Goal: Entertainment & Leisure: Consume media (video, audio)

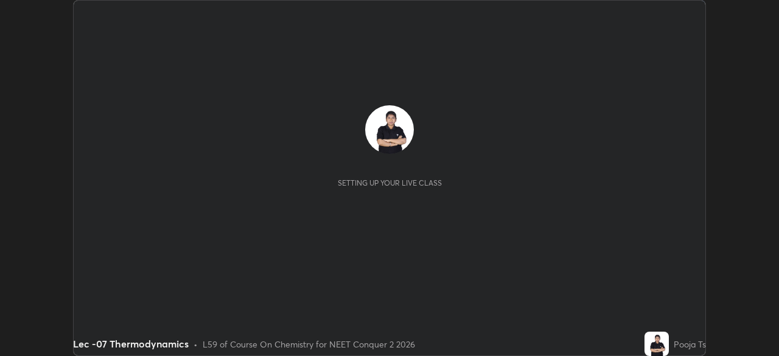
scroll to position [356, 779]
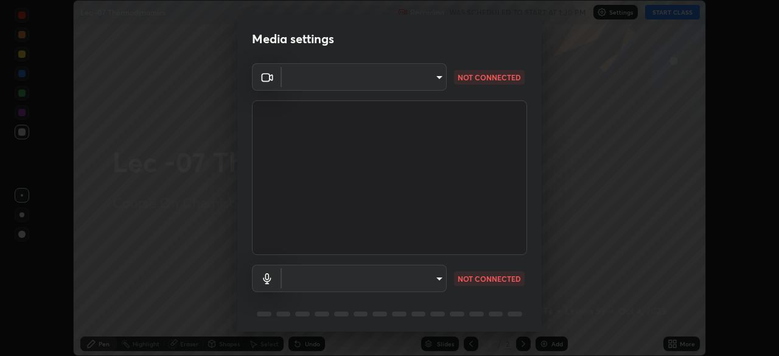
type input "bba66c41345857dcc9a6d4c580dc01eb5c8f13e357e582705132971b55534d29"
type input "f8a720cdb5714c7d168288ba46c5762ce5d2b0439a45e58062ea702f50affb6e"
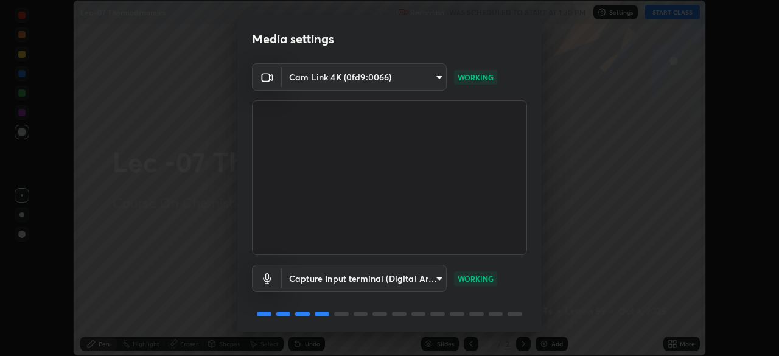
scroll to position [43, 0]
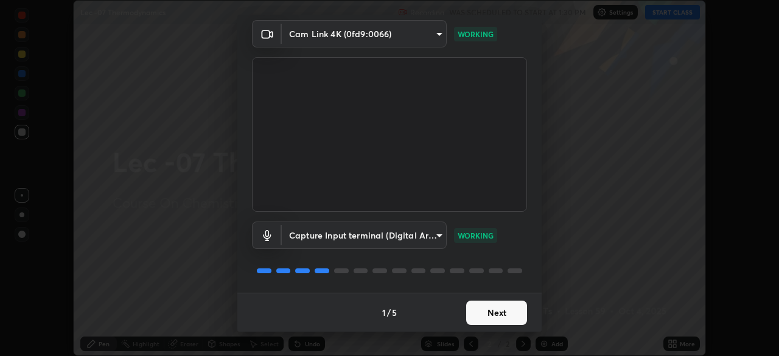
click at [519, 308] on button "Next" at bounding box center [496, 313] width 61 height 24
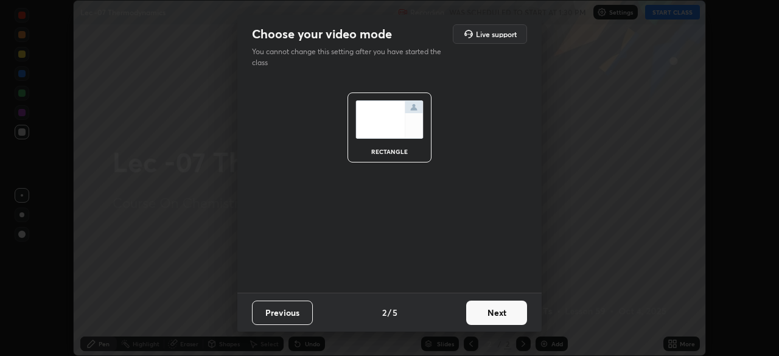
click at [513, 309] on button "Next" at bounding box center [496, 313] width 61 height 24
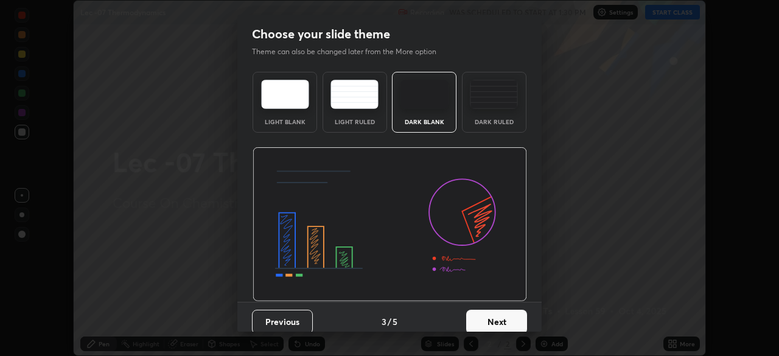
click at [509, 320] on button "Next" at bounding box center [496, 322] width 61 height 24
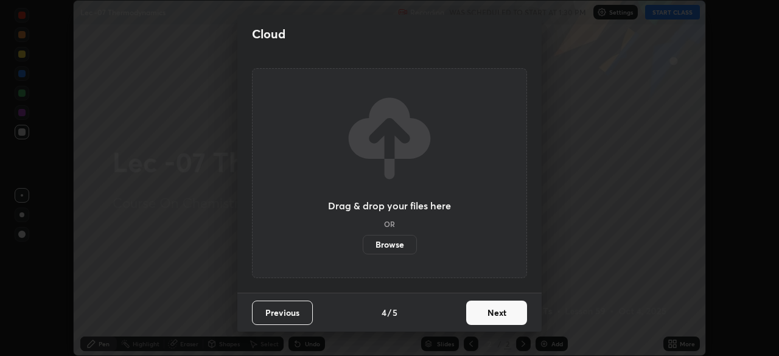
click at [515, 315] on button "Next" at bounding box center [496, 313] width 61 height 24
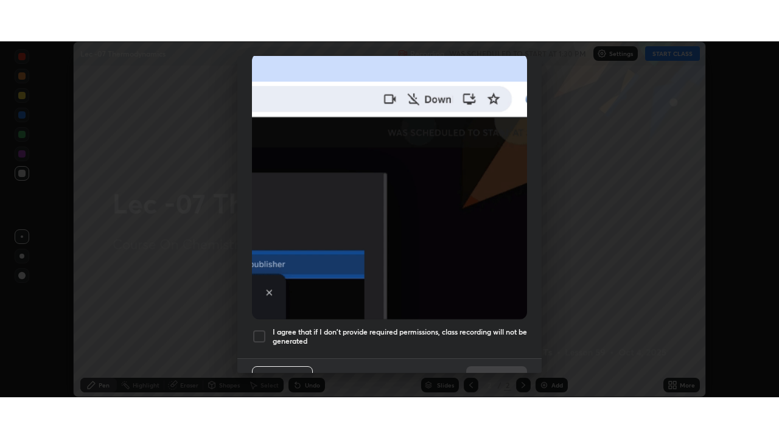
scroll to position [292, 0]
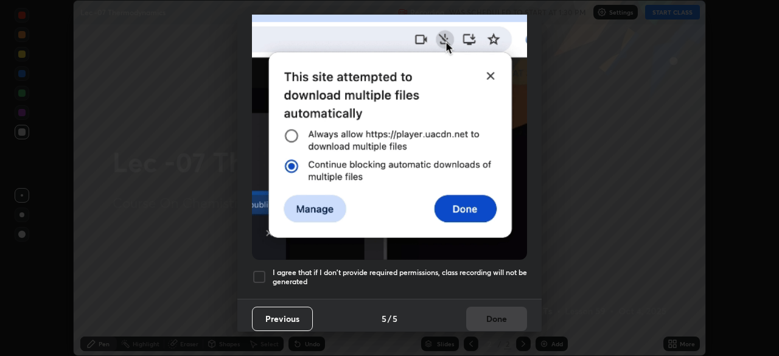
click at [262, 272] on div at bounding box center [259, 277] width 15 height 15
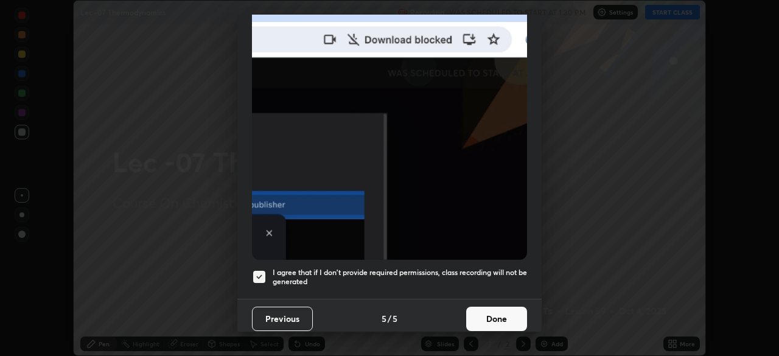
click at [507, 315] on button "Done" at bounding box center [496, 319] width 61 height 24
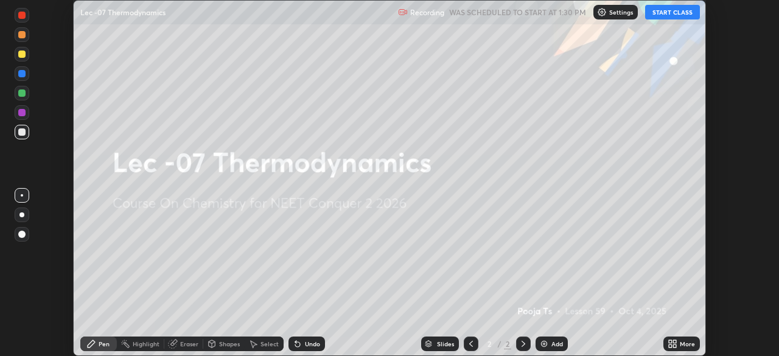
click at [675, 12] on button "START CLASS" at bounding box center [672, 12] width 55 height 15
click at [670, 342] on icon at bounding box center [670, 341] width 3 height 3
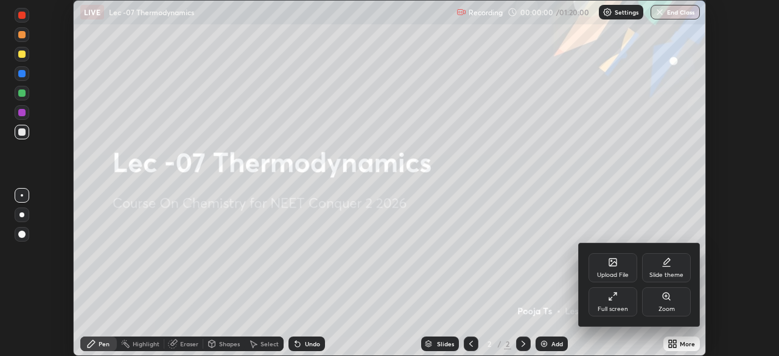
click at [622, 302] on div "Full screen" at bounding box center [613, 301] width 49 height 29
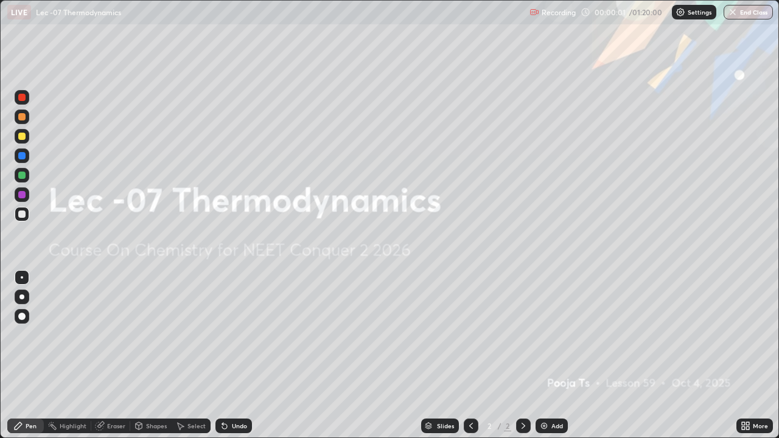
scroll to position [438, 779]
click at [555, 356] on div "Add" at bounding box center [558, 426] width 12 height 6
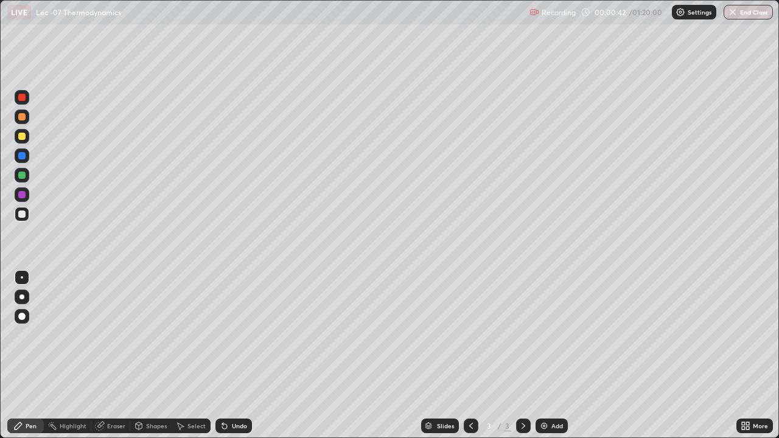
click at [233, 356] on div "Undo" at bounding box center [239, 426] width 15 height 6
click at [231, 356] on div "Undo" at bounding box center [234, 426] width 37 height 15
click at [549, 356] on div "Add" at bounding box center [552, 426] width 32 height 15
click at [23, 156] on div at bounding box center [21, 155] width 7 height 7
click at [29, 138] on div at bounding box center [22, 136] width 15 height 15
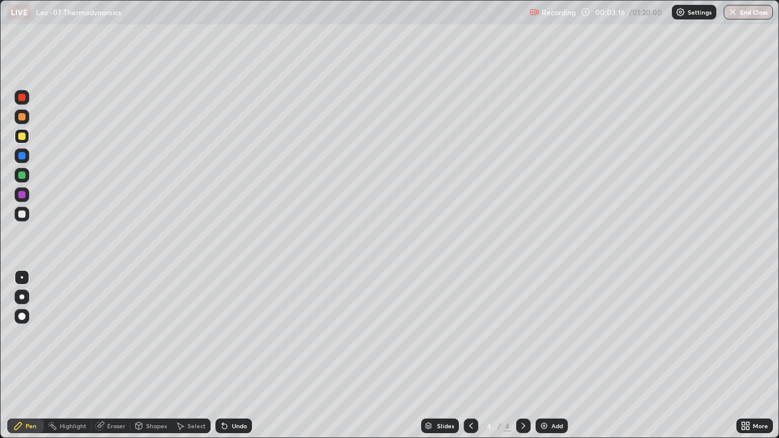
click at [227, 356] on icon at bounding box center [225, 426] width 10 height 10
click at [222, 356] on icon at bounding box center [224, 426] width 5 height 5
click at [220, 356] on icon at bounding box center [225, 426] width 10 height 10
click at [217, 356] on div "Undo" at bounding box center [234, 426] width 37 height 15
click at [220, 356] on icon at bounding box center [225, 426] width 10 height 10
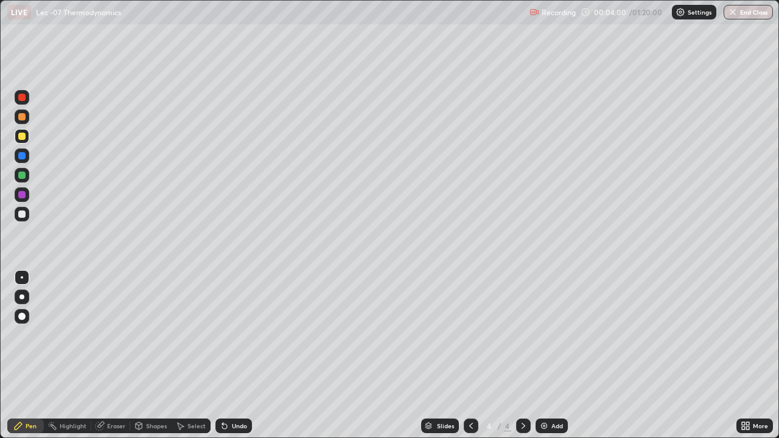
click at [151, 356] on div "Shapes" at bounding box center [150, 426] width 41 height 15
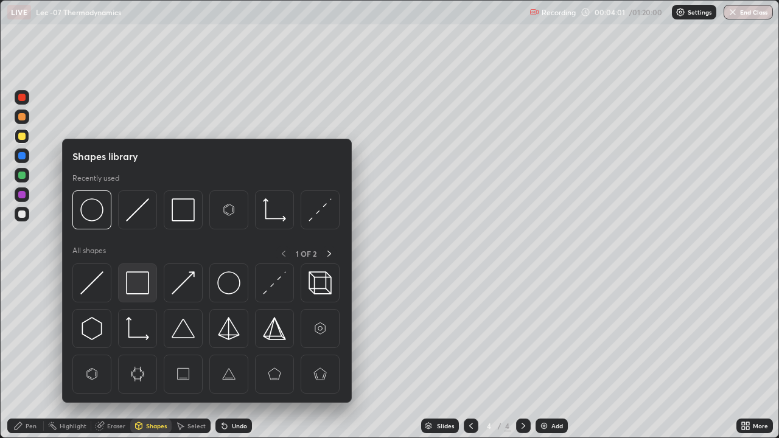
click at [144, 279] on img at bounding box center [137, 283] width 23 height 23
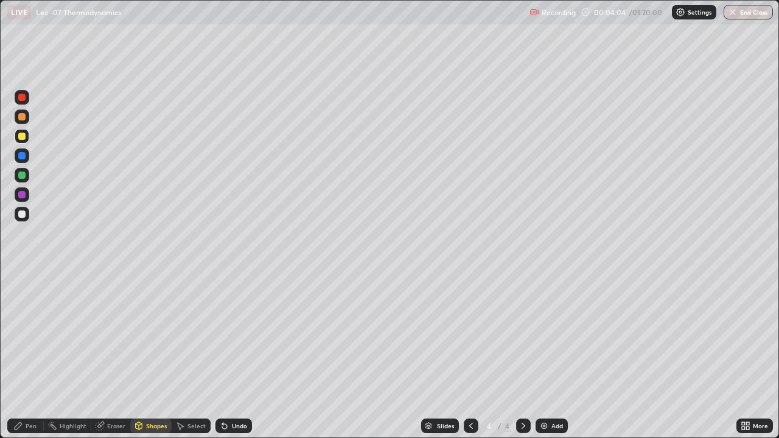
click at [232, 356] on div "Undo" at bounding box center [239, 426] width 15 height 6
click at [220, 356] on icon at bounding box center [225, 426] width 10 height 10
click at [161, 356] on div "Shapes" at bounding box center [150, 426] width 41 height 15
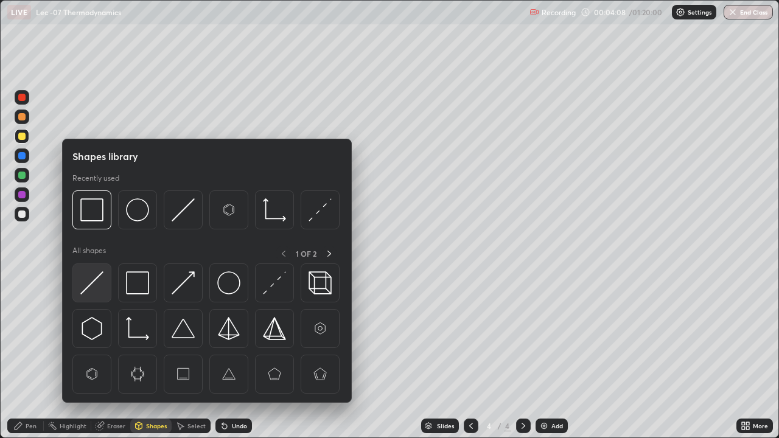
click at [100, 282] on img at bounding box center [91, 283] width 23 height 23
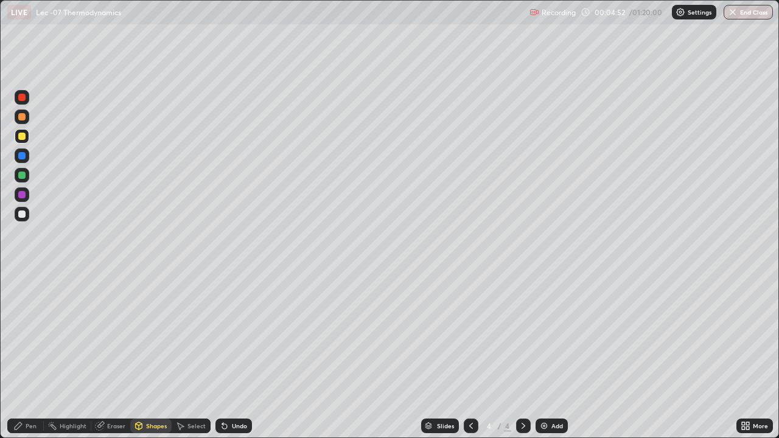
click at [536, 356] on div "Add" at bounding box center [552, 426] width 32 height 15
click at [24, 222] on div at bounding box center [22, 214] width 15 height 19
click at [222, 356] on icon at bounding box center [225, 426] width 10 height 10
click at [222, 356] on icon at bounding box center [224, 426] width 5 height 5
click at [41, 356] on div "Pen" at bounding box center [25, 426] width 37 height 15
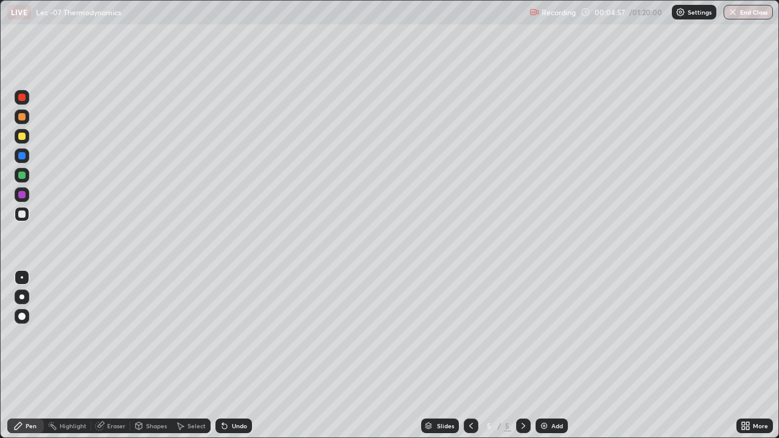
click at [470, 356] on icon at bounding box center [471, 426] width 10 height 10
click at [522, 356] on icon at bounding box center [524, 426] width 10 height 10
click at [192, 356] on div "Select" at bounding box center [197, 426] width 18 height 6
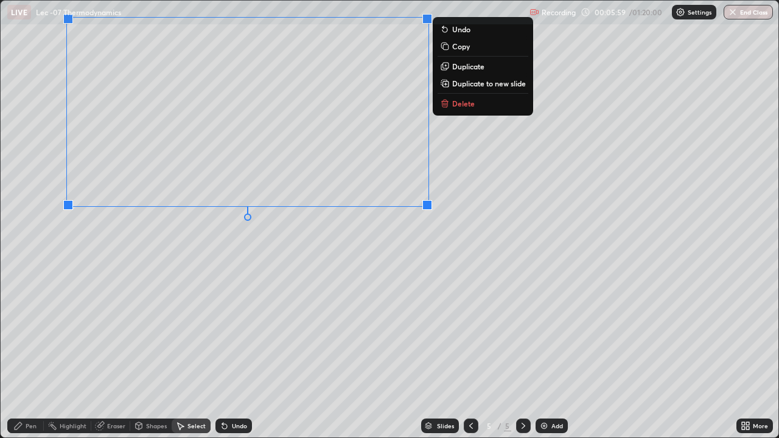
click at [33, 356] on div "Pen" at bounding box center [31, 426] width 11 height 6
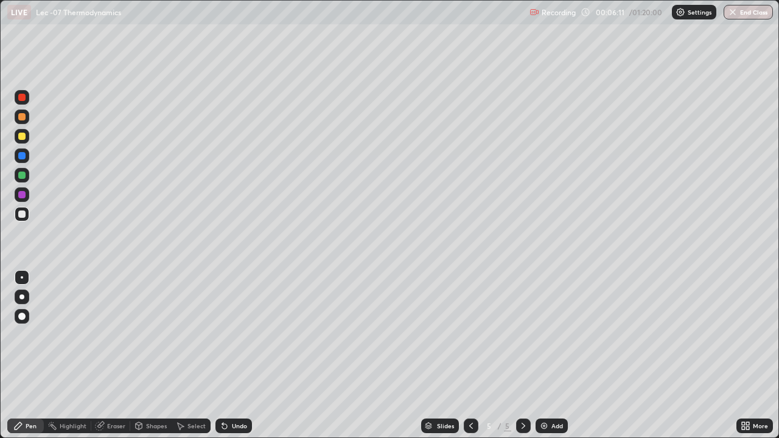
click at [220, 356] on icon at bounding box center [225, 426] width 10 height 10
click at [27, 139] on div at bounding box center [22, 136] width 15 height 15
click at [549, 356] on div "Add" at bounding box center [552, 426] width 32 height 15
click at [24, 216] on div at bounding box center [21, 214] width 7 height 7
click at [26, 137] on div at bounding box center [22, 136] width 15 height 15
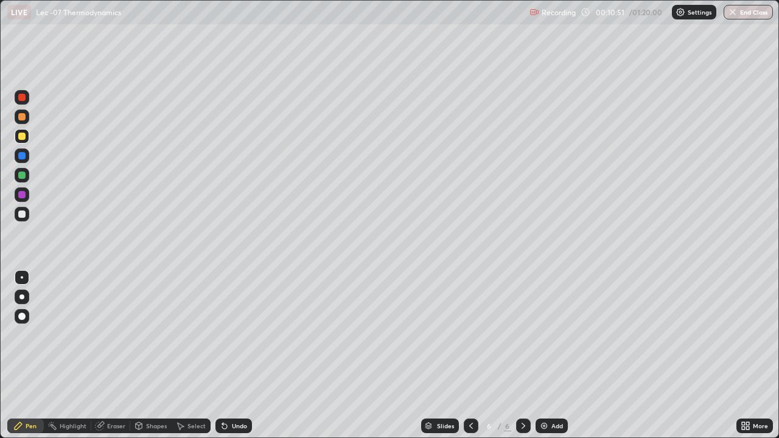
click at [540, 356] on img at bounding box center [545, 426] width 10 height 10
click at [142, 356] on div "Shapes" at bounding box center [150, 426] width 41 height 24
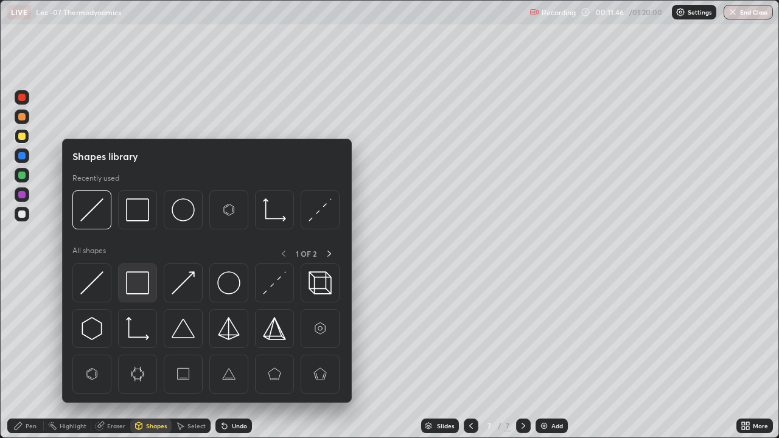
click at [147, 288] on img at bounding box center [137, 283] width 23 height 23
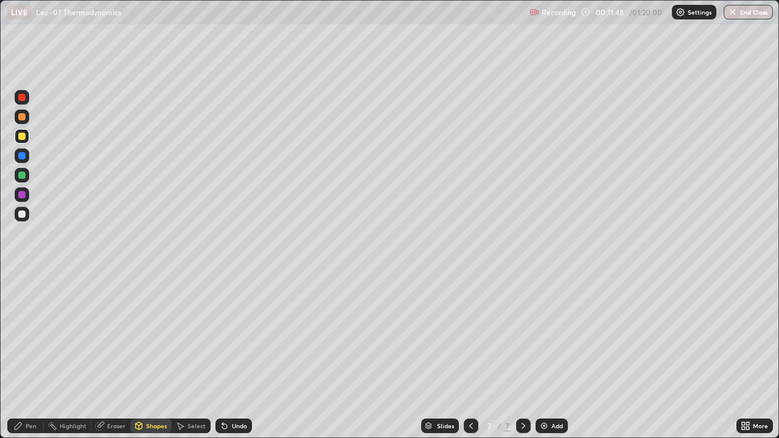
click at [28, 356] on div "Pen" at bounding box center [25, 426] width 37 height 15
click at [544, 356] on img at bounding box center [545, 426] width 10 height 10
click at [25, 213] on div at bounding box center [21, 214] width 7 height 7
click at [29, 217] on div at bounding box center [22, 214] width 15 height 15
click at [26, 135] on div at bounding box center [22, 136] width 15 height 15
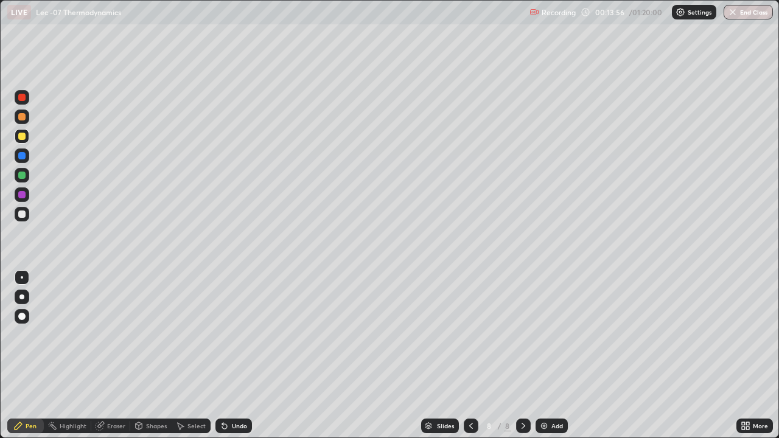
click at [147, 356] on div "Shapes" at bounding box center [156, 426] width 21 height 6
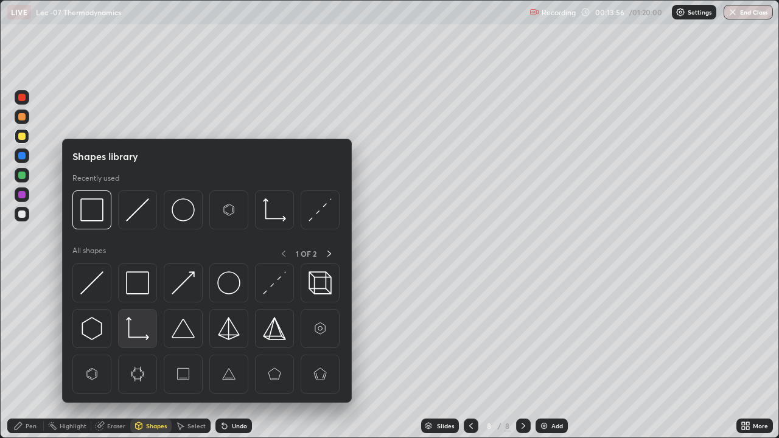
click at [142, 330] on img at bounding box center [137, 328] width 23 height 23
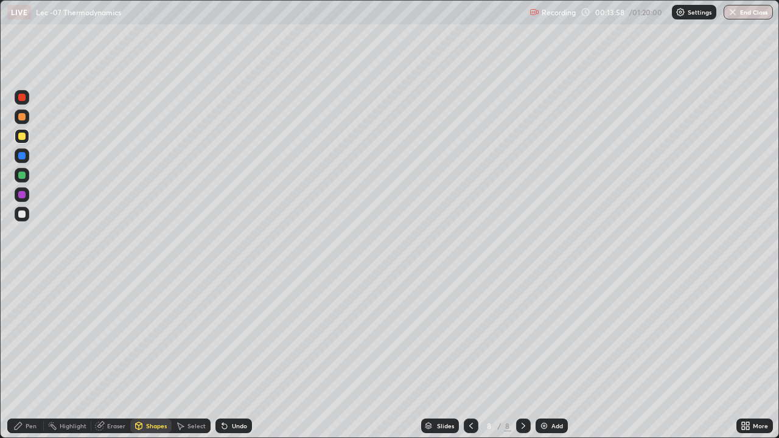
click at [21, 215] on div at bounding box center [21, 214] width 7 height 7
click at [223, 356] on icon at bounding box center [225, 426] width 10 height 10
click at [34, 356] on div "Pen" at bounding box center [31, 426] width 11 height 6
click at [180, 356] on icon at bounding box center [181, 426] width 7 height 7
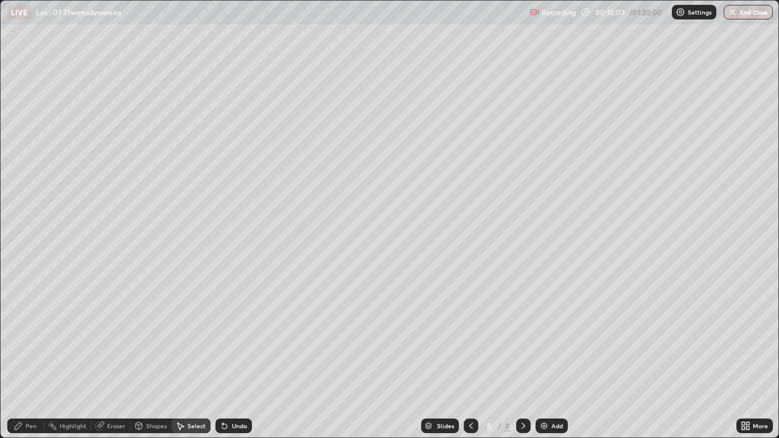
click at [174, 356] on div "Select" at bounding box center [191, 426] width 39 height 15
click at [178, 356] on div "Select" at bounding box center [191, 426] width 39 height 15
click at [222, 356] on icon at bounding box center [224, 426] width 5 height 5
click at [37, 356] on div "Pen" at bounding box center [25, 426] width 37 height 15
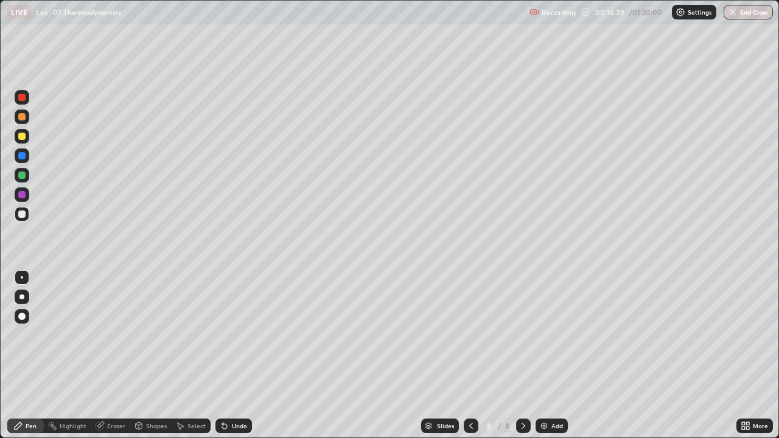
click at [541, 356] on img at bounding box center [545, 426] width 10 height 10
click at [142, 356] on icon at bounding box center [139, 426] width 10 height 10
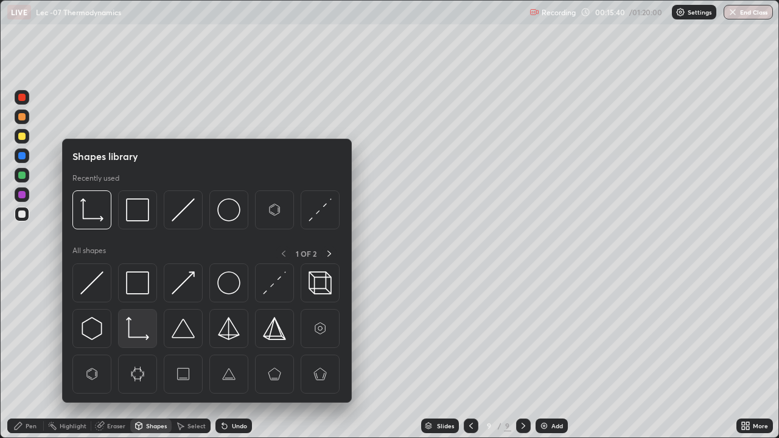
click at [139, 337] on img at bounding box center [137, 328] width 23 height 23
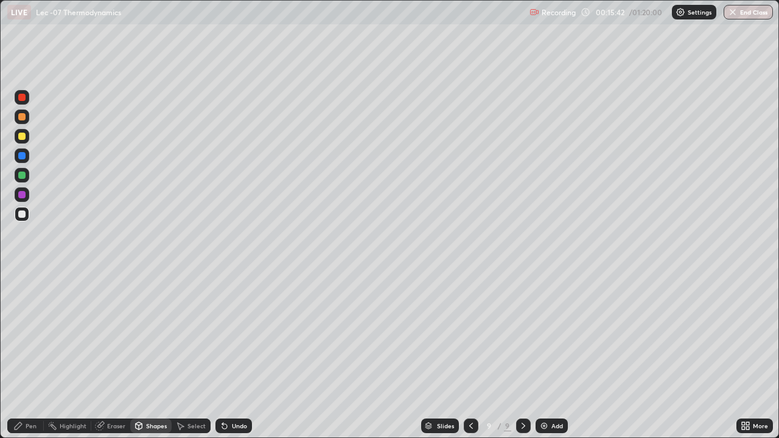
click at [20, 356] on icon at bounding box center [18, 426] width 7 height 7
click at [144, 356] on div "Shapes" at bounding box center [150, 426] width 41 height 15
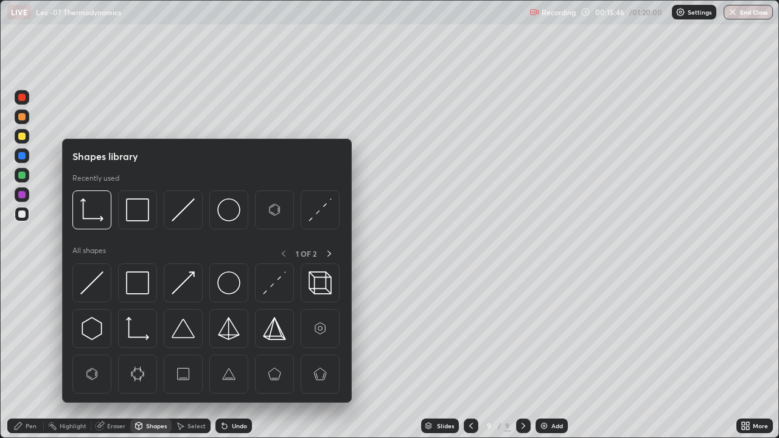
click at [30, 356] on div "Pen" at bounding box center [31, 426] width 11 height 6
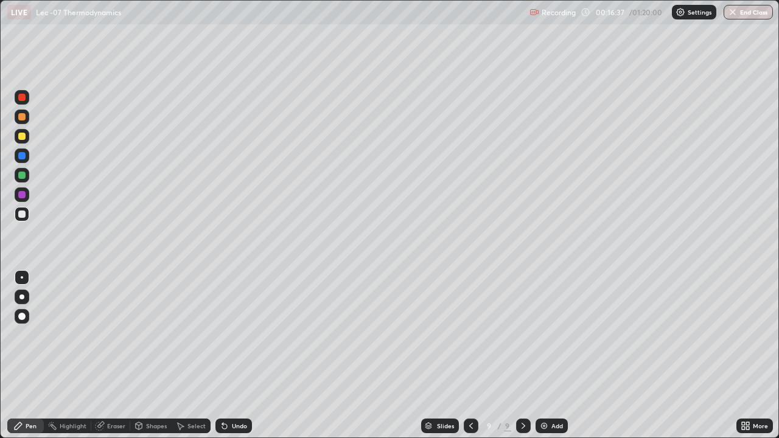
click at [108, 356] on div "Eraser" at bounding box center [110, 426] width 39 height 15
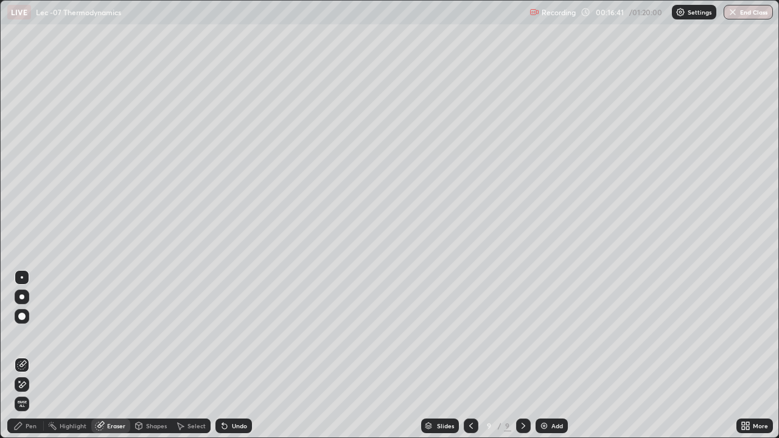
click at [27, 356] on div "Pen" at bounding box center [31, 426] width 11 height 6
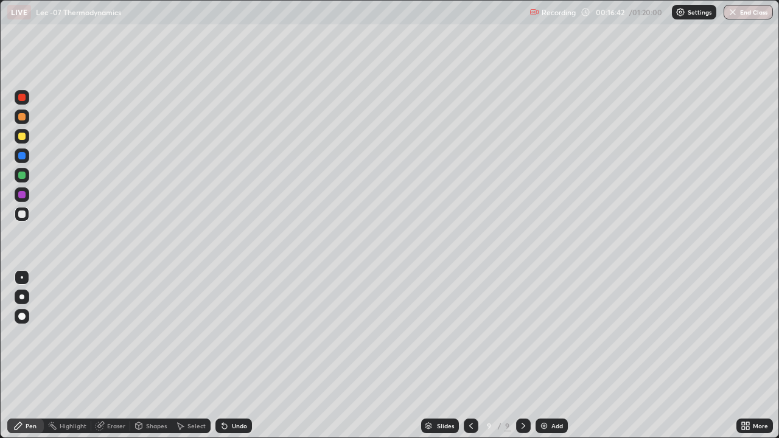
click at [29, 178] on div at bounding box center [22, 175] width 15 height 15
click at [549, 356] on div "Add" at bounding box center [552, 426] width 32 height 15
click at [24, 216] on div at bounding box center [21, 214] width 7 height 7
click at [147, 356] on div "Shapes" at bounding box center [150, 426] width 41 height 15
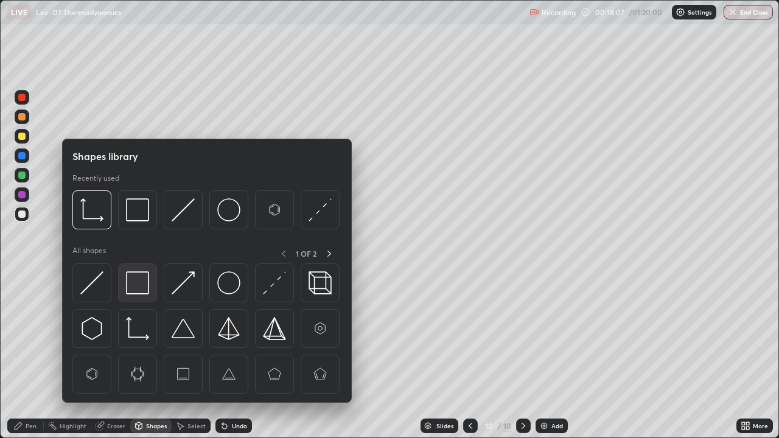
click at [145, 283] on img at bounding box center [137, 283] width 23 height 23
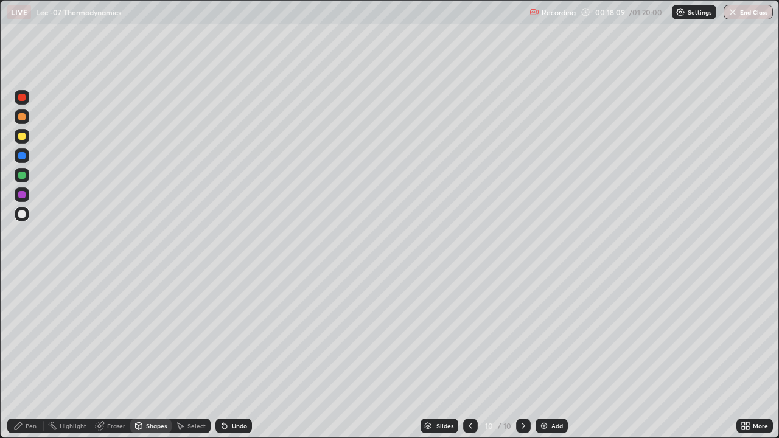
click at [34, 356] on div "Pen" at bounding box center [25, 426] width 37 height 15
click at [225, 356] on icon at bounding box center [225, 426] width 10 height 10
click at [227, 356] on icon at bounding box center [225, 426] width 10 height 10
click at [547, 356] on img at bounding box center [545, 426] width 10 height 10
click at [23, 136] on div at bounding box center [21, 136] width 7 height 7
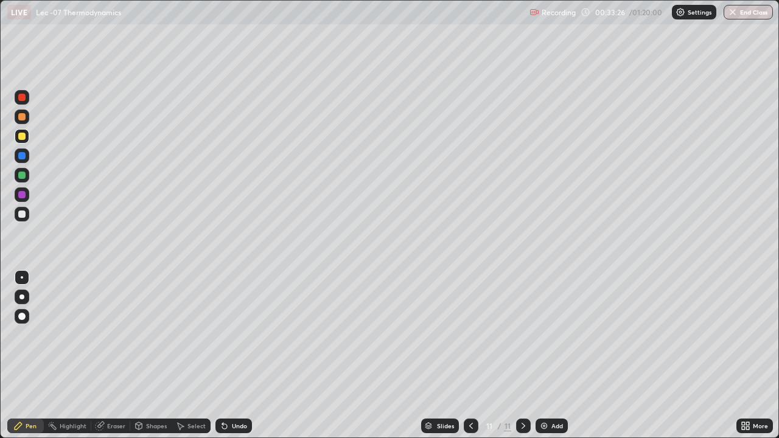
click at [541, 356] on div "Slides 11 / 11 Add" at bounding box center [494, 426] width 485 height 24
click at [527, 356] on div at bounding box center [523, 426] width 15 height 15
click at [543, 356] on img at bounding box center [545, 426] width 10 height 10
click at [222, 356] on icon at bounding box center [224, 426] width 5 height 5
click at [190, 356] on div "Select" at bounding box center [197, 426] width 18 height 6
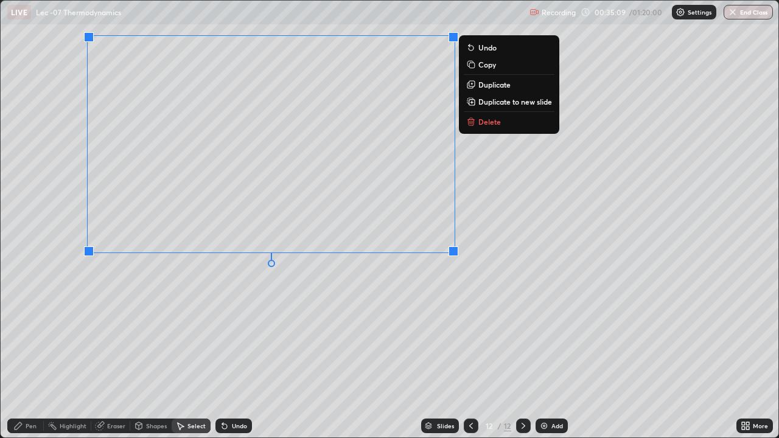
click at [33, 356] on div "Pen" at bounding box center [25, 426] width 37 height 15
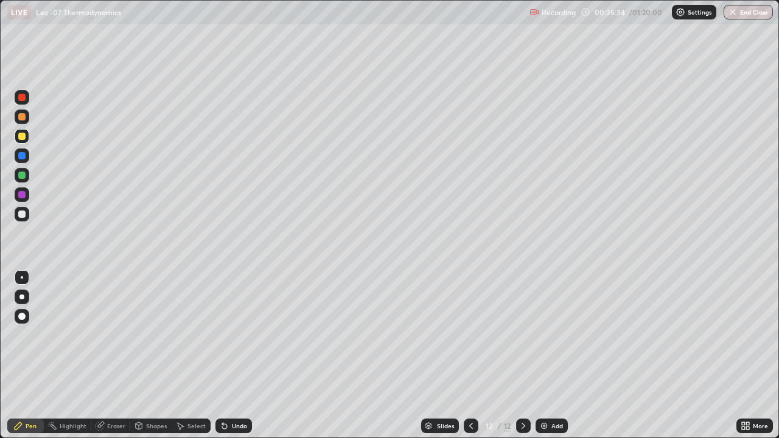
click at [220, 356] on icon at bounding box center [225, 426] width 10 height 10
click at [147, 356] on div "Shapes" at bounding box center [156, 426] width 21 height 6
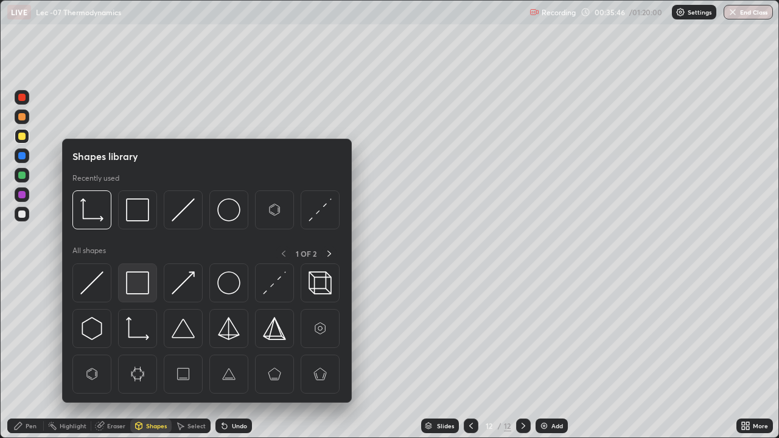
click at [148, 289] on img at bounding box center [137, 283] width 23 height 23
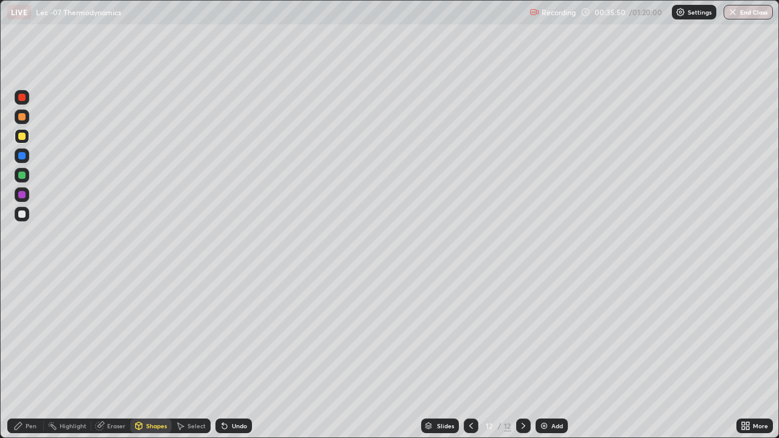
click at [31, 356] on div "Pen" at bounding box center [31, 426] width 11 height 6
click at [27, 213] on div at bounding box center [22, 214] width 15 height 15
click at [148, 356] on div "Shapes" at bounding box center [156, 426] width 21 height 6
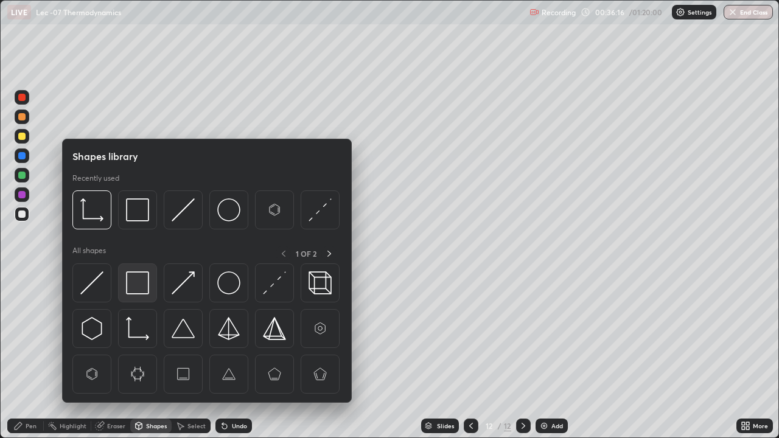
click at [143, 287] on img at bounding box center [137, 283] width 23 height 23
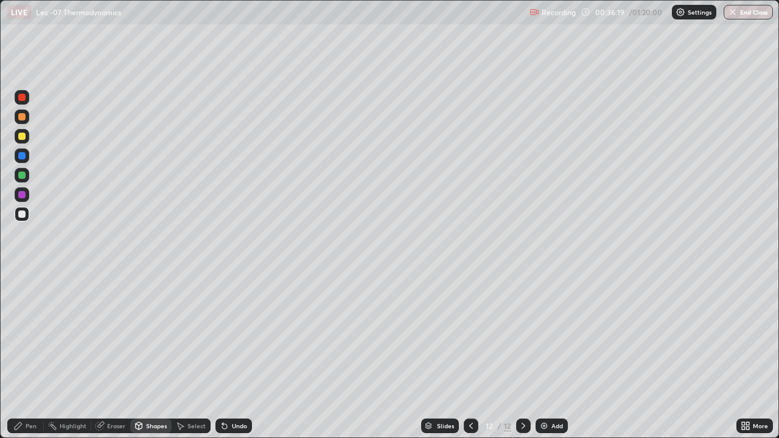
click at [26, 356] on div "Pen" at bounding box center [31, 426] width 11 height 6
click at [158, 356] on div "Shapes" at bounding box center [150, 426] width 41 height 15
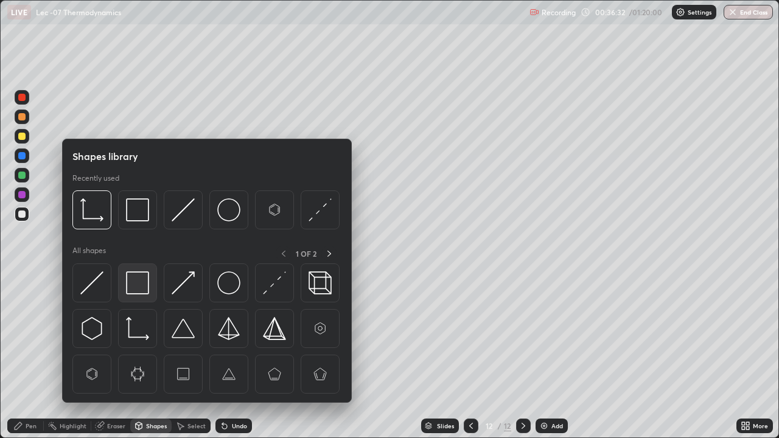
click at [148, 288] on img at bounding box center [137, 283] width 23 height 23
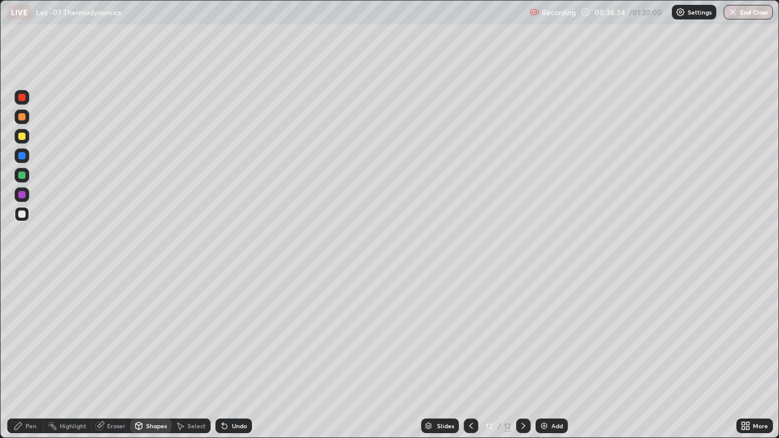
click at [38, 356] on div "Pen" at bounding box center [25, 426] width 37 height 15
click at [158, 356] on div "Shapes" at bounding box center [156, 426] width 21 height 6
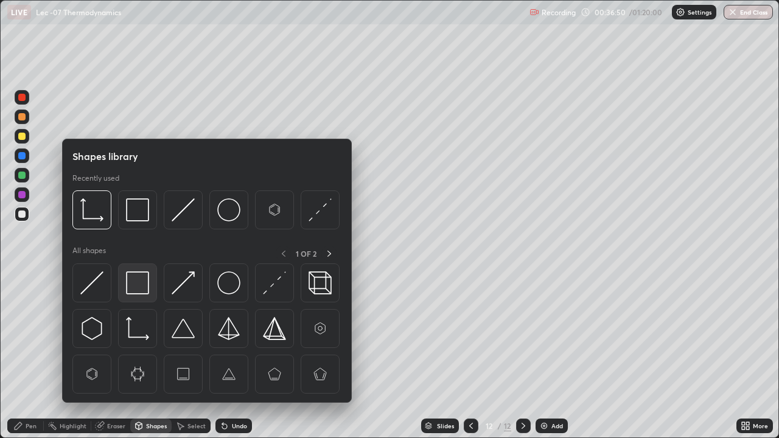
click at [137, 285] on img at bounding box center [137, 283] width 23 height 23
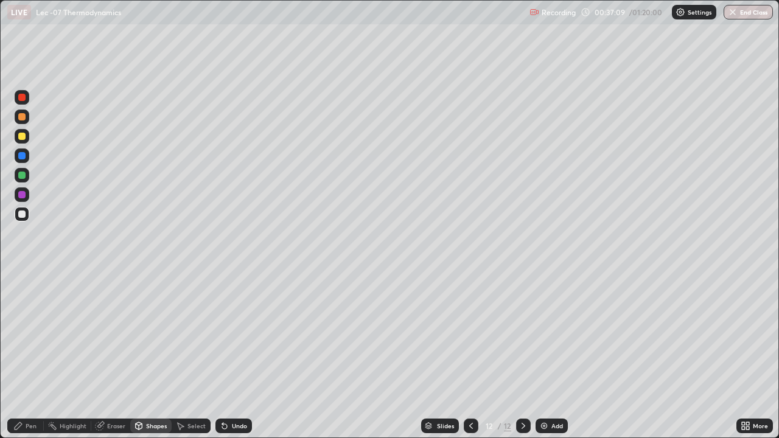
click at [235, 356] on div "Undo" at bounding box center [239, 426] width 15 height 6
click at [236, 356] on div "Undo" at bounding box center [239, 426] width 15 height 6
click at [30, 356] on div "Pen" at bounding box center [31, 426] width 11 height 6
click at [540, 356] on img at bounding box center [545, 426] width 10 height 10
click at [27, 139] on div at bounding box center [22, 136] width 15 height 15
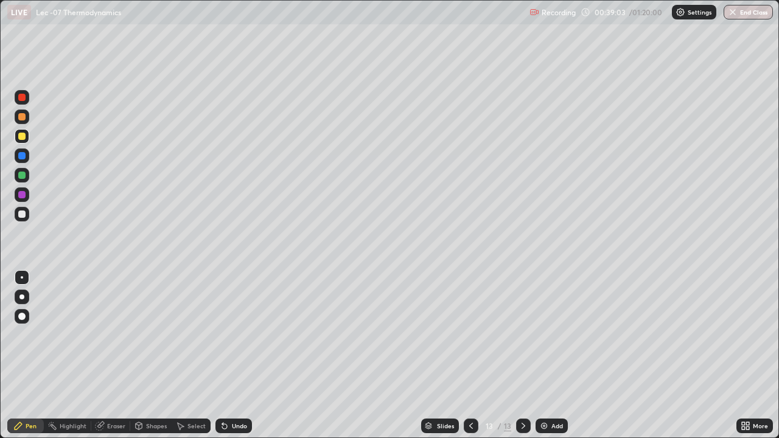
click at [235, 356] on div "Undo" at bounding box center [239, 426] width 15 height 6
click at [233, 356] on div "Undo" at bounding box center [239, 426] width 15 height 6
click at [23, 214] on div at bounding box center [21, 214] width 7 height 7
click at [536, 356] on div "Add" at bounding box center [552, 426] width 32 height 15
click at [222, 356] on icon at bounding box center [224, 426] width 5 height 5
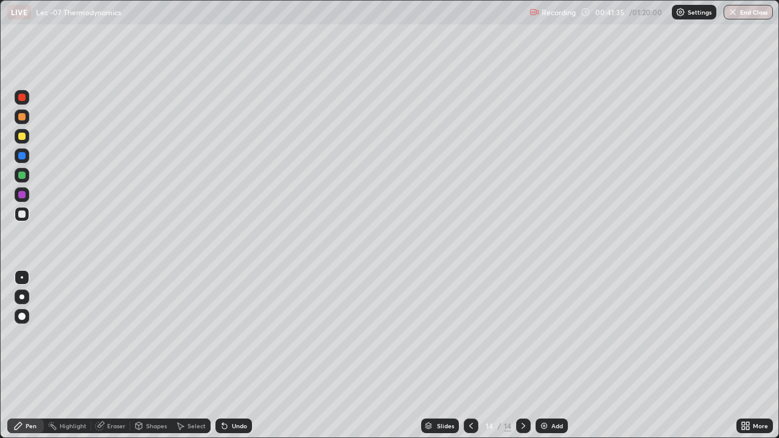
click at [226, 356] on icon at bounding box center [225, 426] width 10 height 10
click at [278, 356] on div "Slides 14 / 14 Add" at bounding box center [494, 426] width 485 height 24
click at [281, 356] on div "Slides 14 / 14 Add" at bounding box center [494, 426] width 485 height 24
click at [278, 356] on div "Slides 14 / 14 Add" at bounding box center [494, 426] width 485 height 24
click at [304, 356] on div "Slides 14 / 14 Add" at bounding box center [494, 426] width 485 height 24
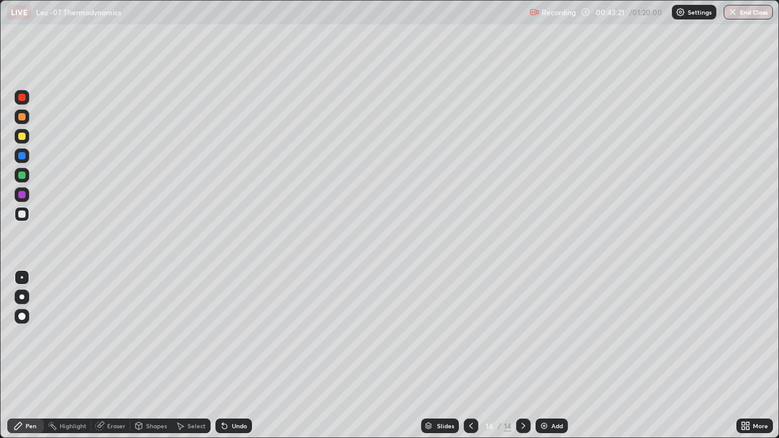
click at [427, 356] on div "Slides" at bounding box center [440, 426] width 38 height 15
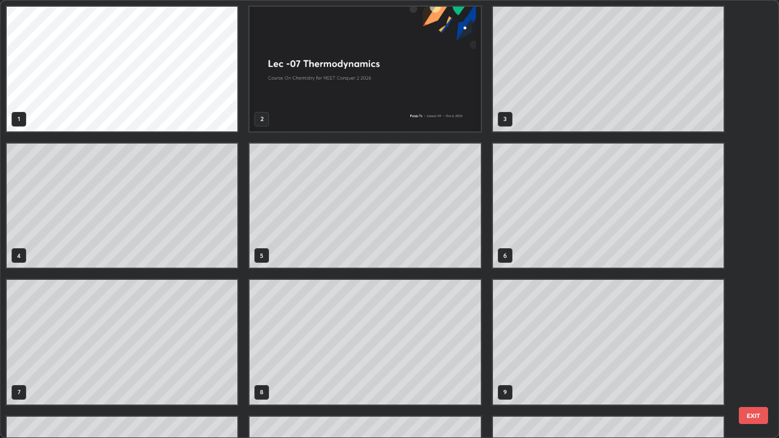
click at [436, 356] on div "1 2 3 4 5 6 7 8 9 10 11 12 13 14" at bounding box center [379, 219] width 757 height 437
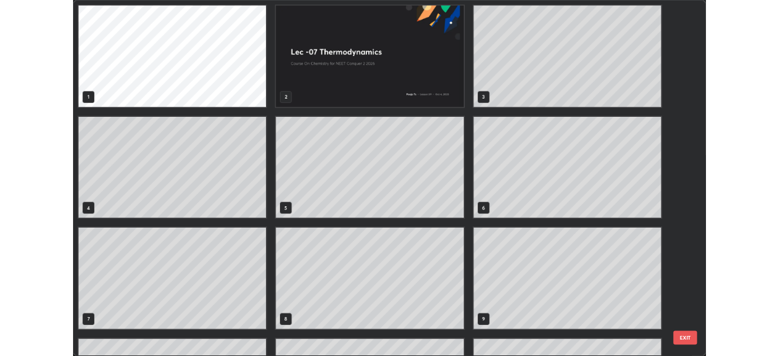
scroll to position [434, 772]
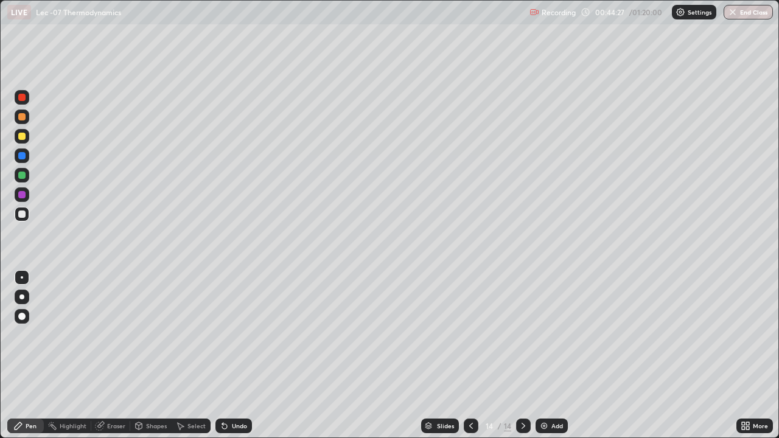
click at [549, 356] on div "Add" at bounding box center [552, 426] width 32 height 15
click at [23, 217] on div at bounding box center [21, 214] width 7 height 7
click at [221, 356] on icon at bounding box center [225, 426] width 10 height 10
click at [23, 136] on div at bounding box center [21, 136] width 7 height 7
click at [24, 219] on div at bounding box center [22, 214] width 15 height 15
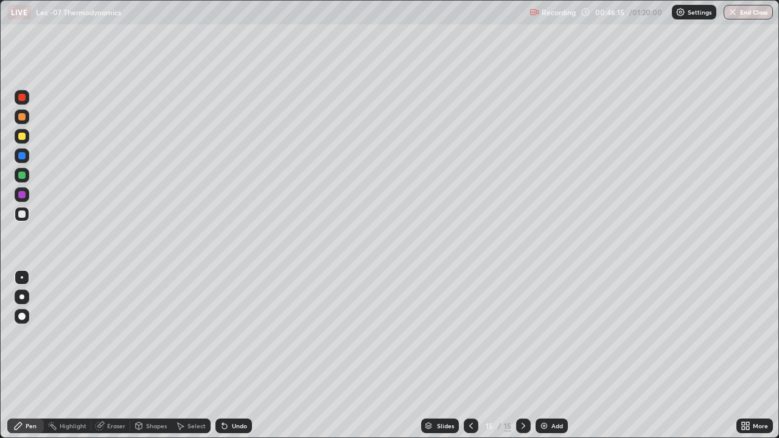
click at [19, 172] on div at bounding box center [21, 175] width 7 height 7
click at [192, 356] on div "Select" at bounding box center [197, 426] width 18 height 6
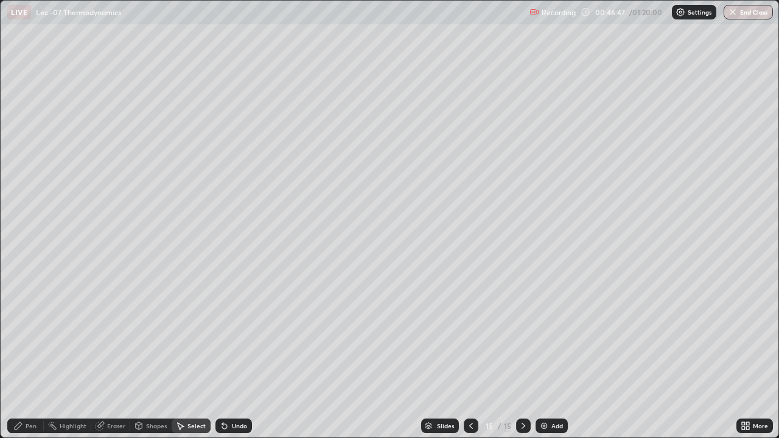
click at [31, 356] on div "Pen" at bounding box center [31, 426] width 11 height 6
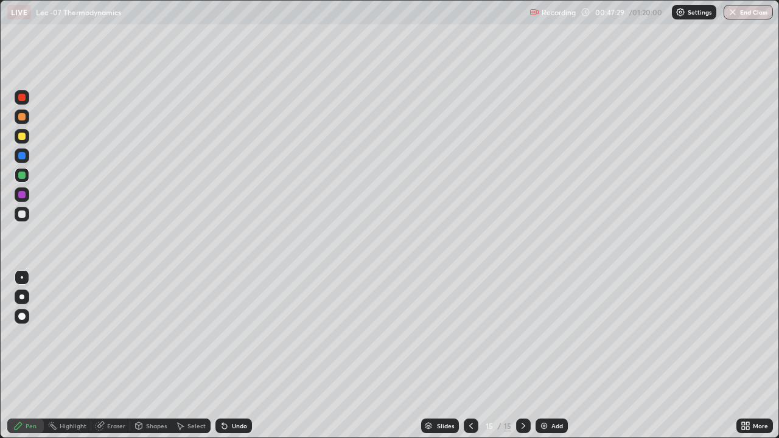
click at [25, 143] on div at bounding box center [22, 136] width 15 height 15
click at [547, 356] on img at bounding box center [545, 426] width 10 height 10
click at [26, 158] on div at bounding box center [22, 156] width 15 height 15
click at [25, 179] on div at bounding box center [22, 175] width 15 height 15
click at [19, 214] on div at bounding box center [21, 214] width 7 height 7
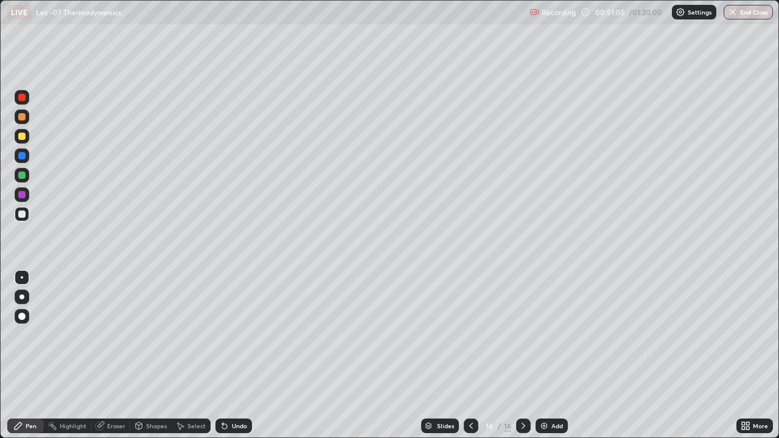
click at [228, 356] on div "Undo" at bounding box center [234, 426] width 37 height 15
click at [538, 356] on div "Add" at bounding box center [552, 426] width 32 height 15
click at [26, 135] on div at bounding box center [22, 136] width 15 height 15
click at [232, 356] on div "Undo" at bounding box center [239, 426] width 15 height 6
click at [226, 356] on icon at bounding box center [225, 426] width 10 height 10
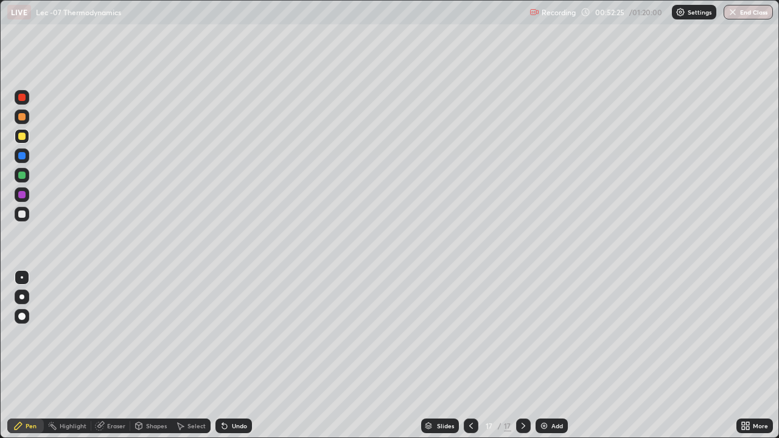
click at [223, 356] on icon at bounding box center [224, 426] width 5 height 5
click at [27, 219] on div at bounding box center [22, 214] width 15 height 15
click at [543, 356] on div "Add" at bounding box center [552, 426] width 32 height 15
click at [22, 176] on div at bounding box center [21, 175] width 7 height 7
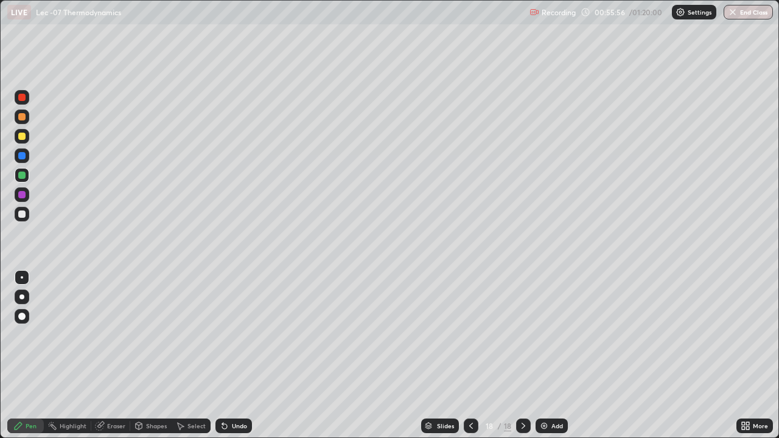
click at [29, 222] on div at bounding box center [22, 214] width 15 height 19
click at [546, 356] on img at bounding box center [545, 426] width 10 height 10
click at [26, 137] on div at bounding box center [22, 136] width 15 height 15
click at [22, 212] on div at bounding box center [21, 214] width 7 height 7
click at [750, 356] on icon at bounding box center [746, 426] width 10 height 10
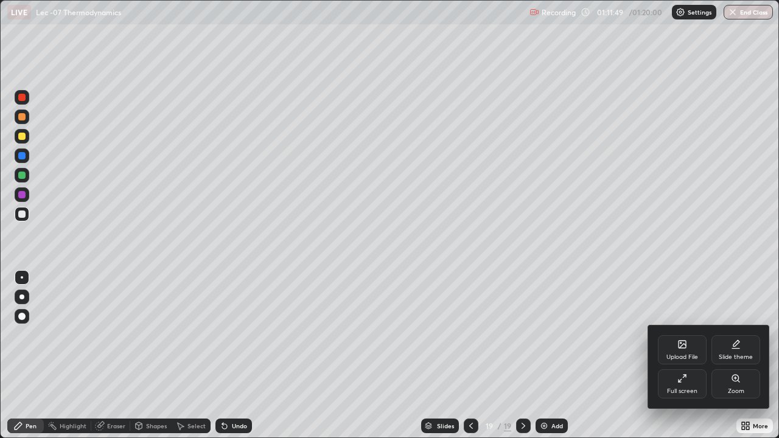
click at [677, 356] on div "Full screen" at bounding box center [682, 384] width 49 height 29
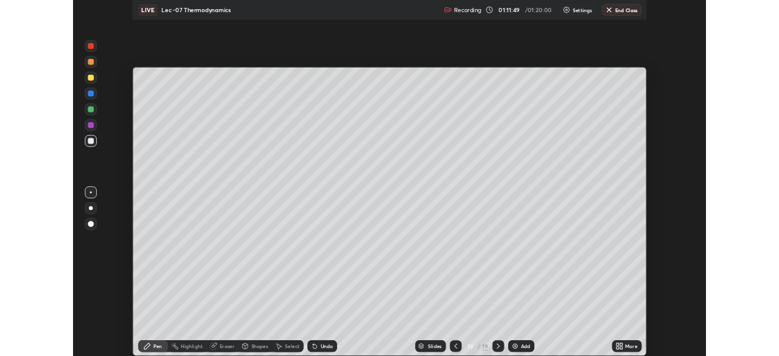
scroll to position [60540, 60116]
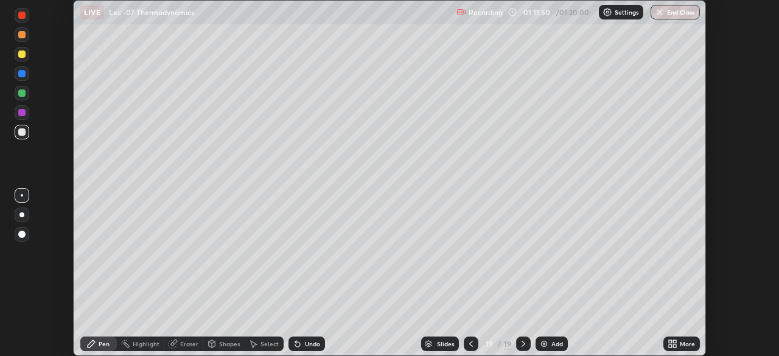
click at [682, 16] on button "End Class" at bounding box center [675, 12] width 49 height 15
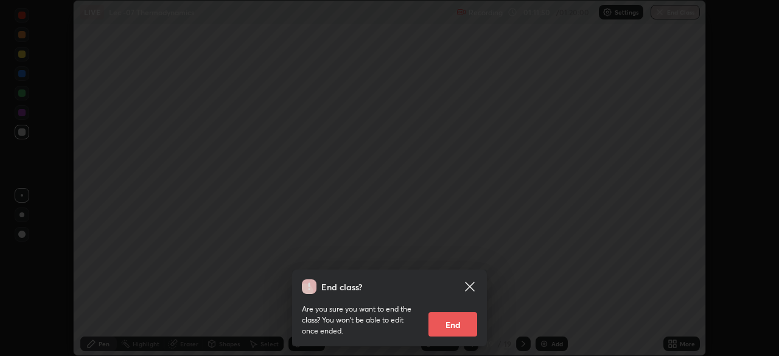
click at [451, 323] on button "End" at bounding box center [453, 324] width 49 height 24
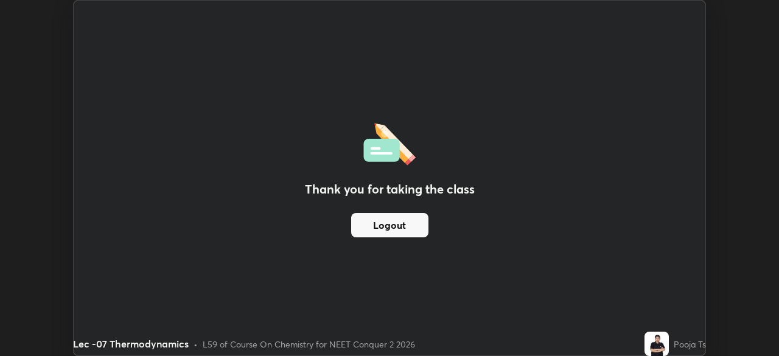
click at [550, 274] on div "Thank you for taking the class Logout" at bounding box center [390, 178] width 632 height 355
